Goal: Navigation & Orientation: Find specific page/section

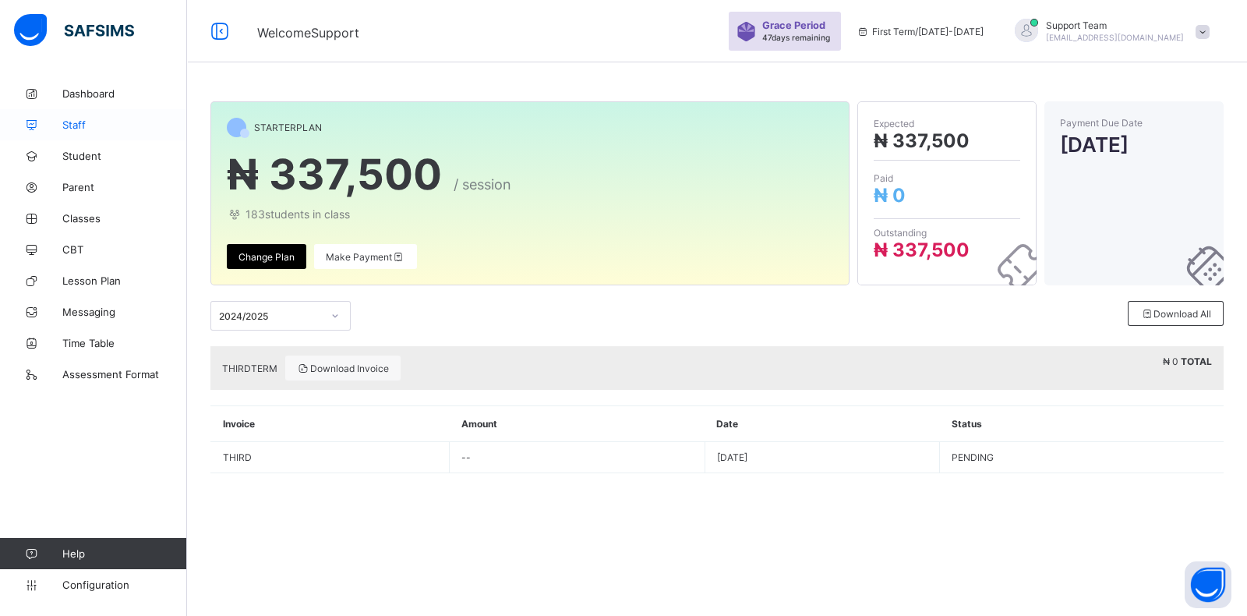
click at [61, 120] on icon at bounding box center [31, 125] width 62 height 12
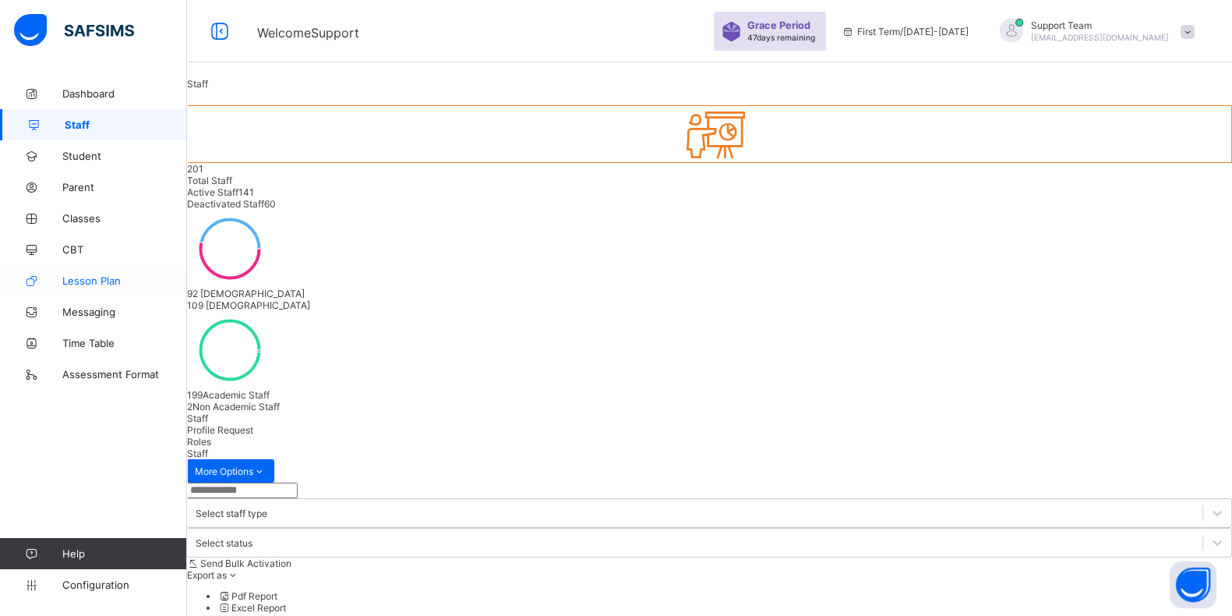
click at [83, 282] on span "Lesson Plan" at bounding box center [124, 280] width 125 height 12
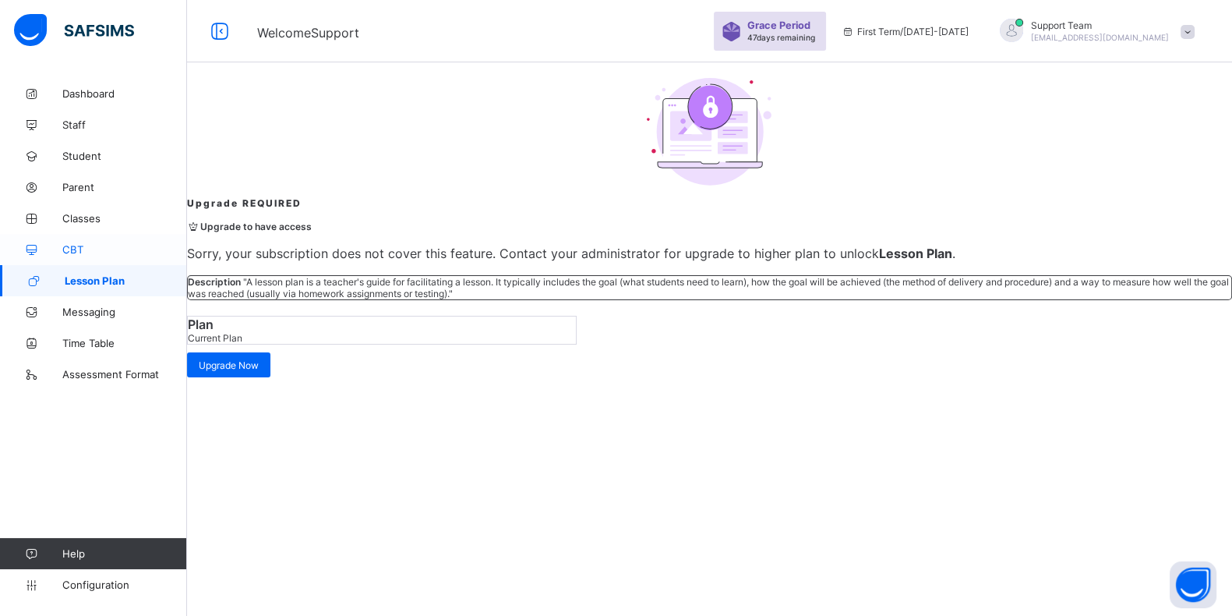
click at [88, 246] on span "CBT" at bounding box center [124, 249] width 125 height 12
click at [74, 130] on link "Staff" at bounding box center [93, 124] width 187 height 31
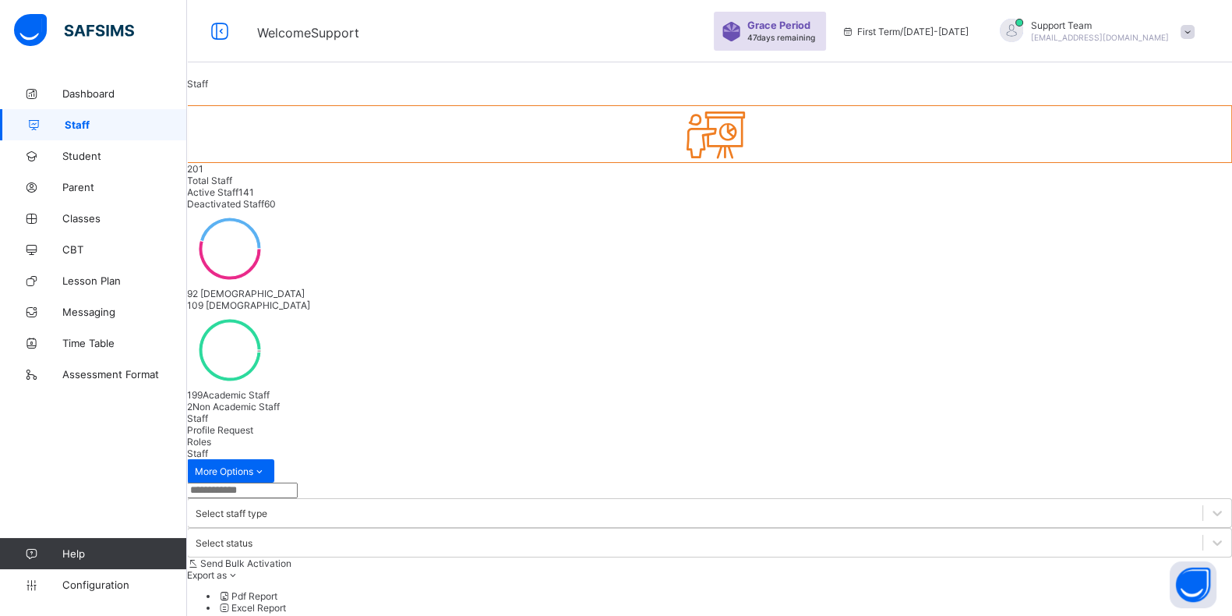
click at [298, 482] on input "text" at bounding box center [242, 490] width 111 height 16
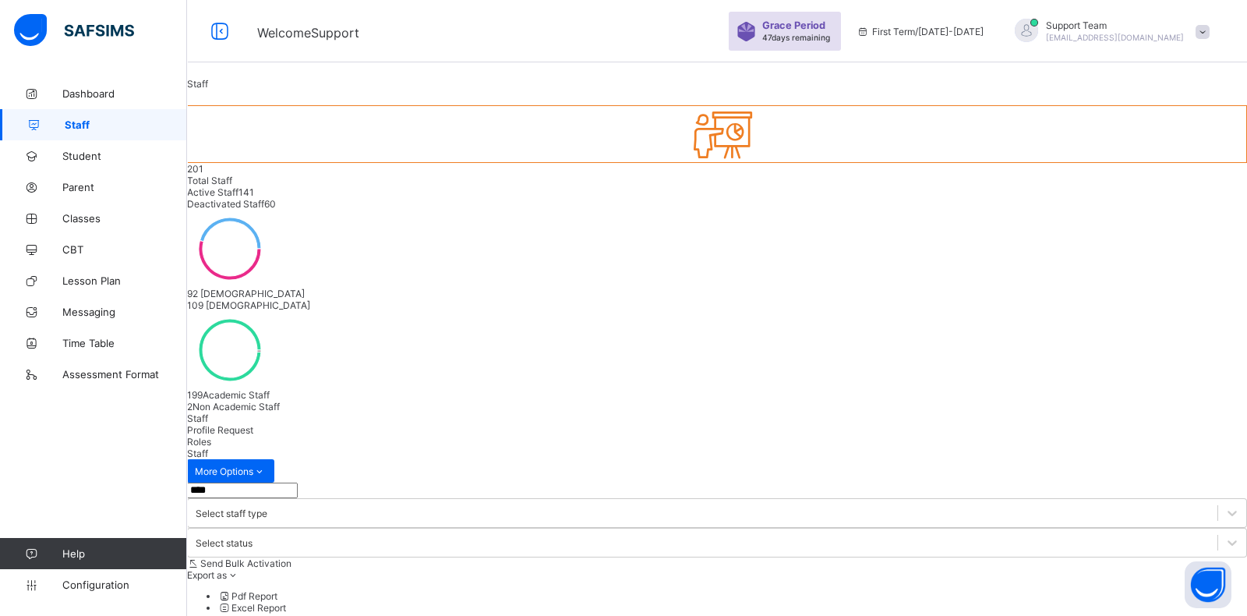
type input "****"
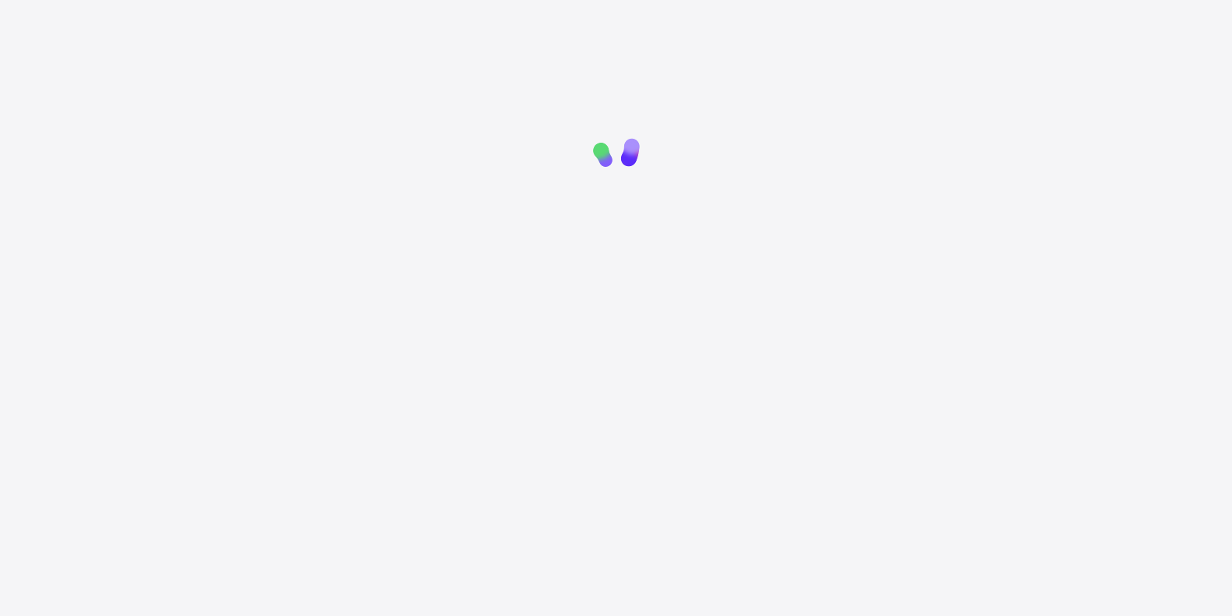
scroll to position [194, 0]
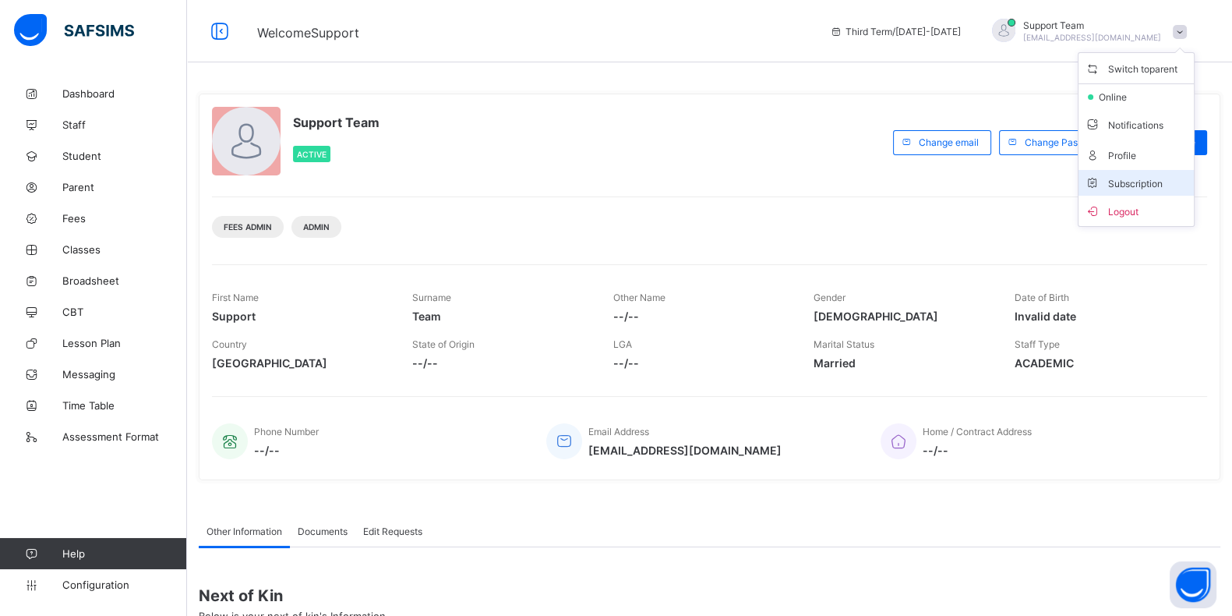
click at [1120, 173] on li "Subscription" at bounding box center [1135, 183] width 115 height 26
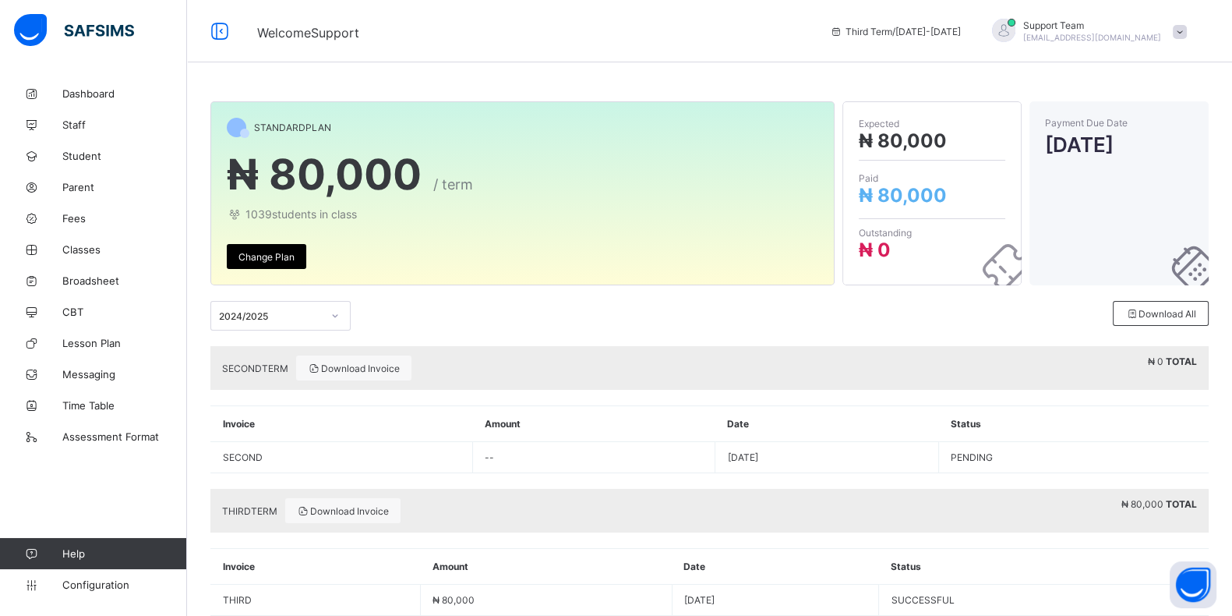
click at [312, 325] on div "2024/2025" at bounding box center [280, 316] width 140 height 30
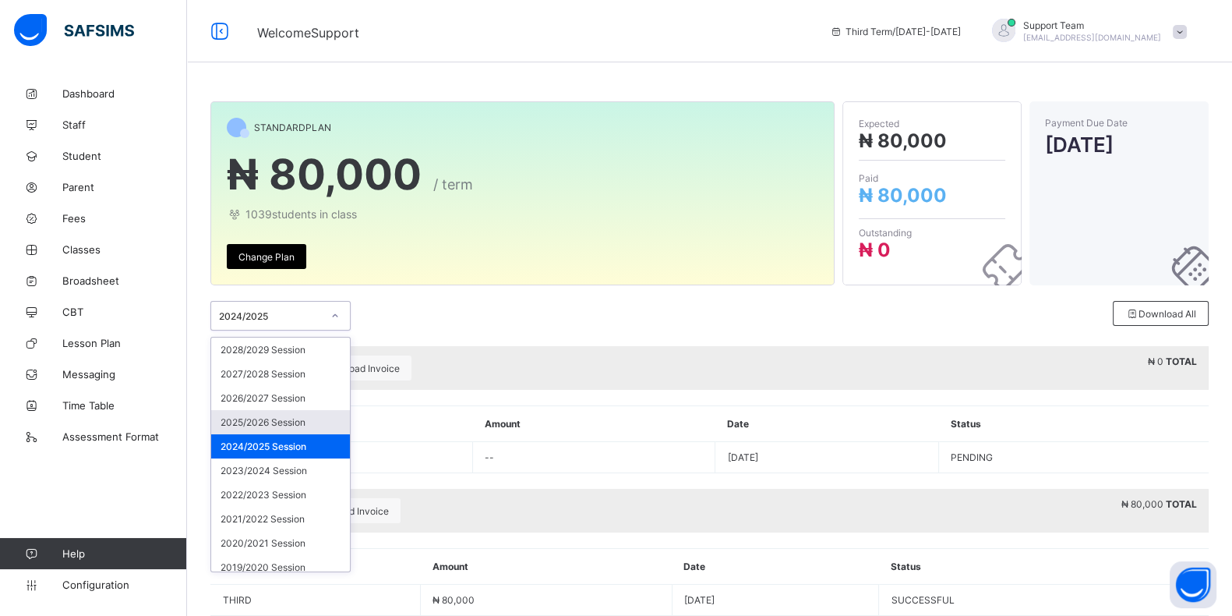
click at [296, 420] on div "2025/2026 Session" at bounding box center [280, 422] width 139 height 24
